Goal: Task Accomplishment & Management: Manage account settings

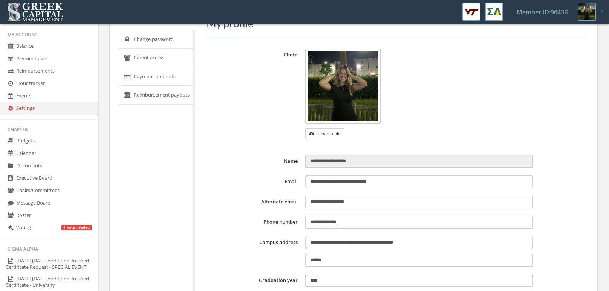
scroll to position [29, 0]
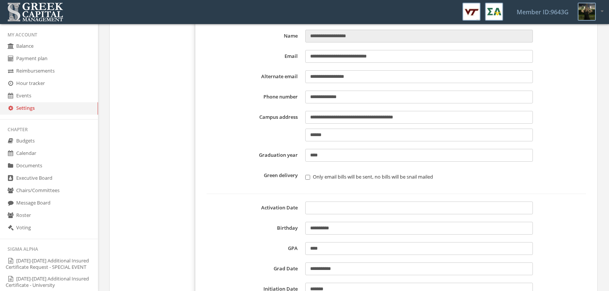
scroll to position [0, 0]
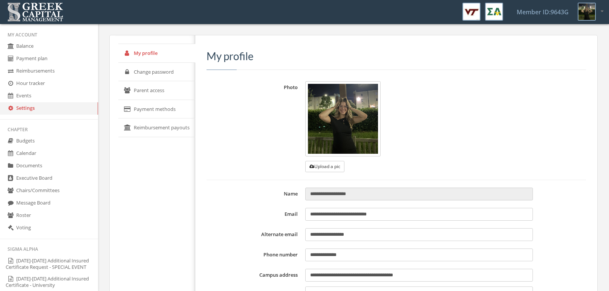
click at [64, 48] on link "Balance" at bounding box center [49, 46] width 98 height 12
